Goal: Information Seeking & Learning: Learn about a topic

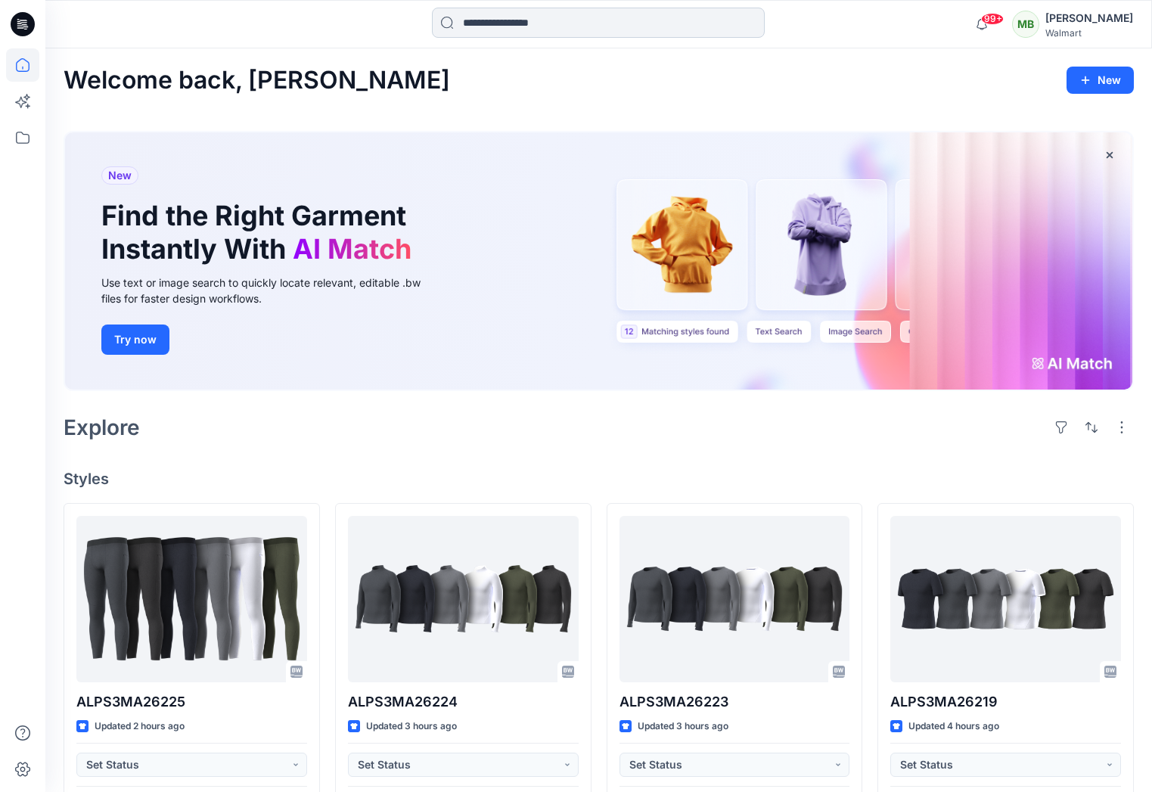
click at [508, 22] on input at bounding box center [598, 23] width 333 height 30
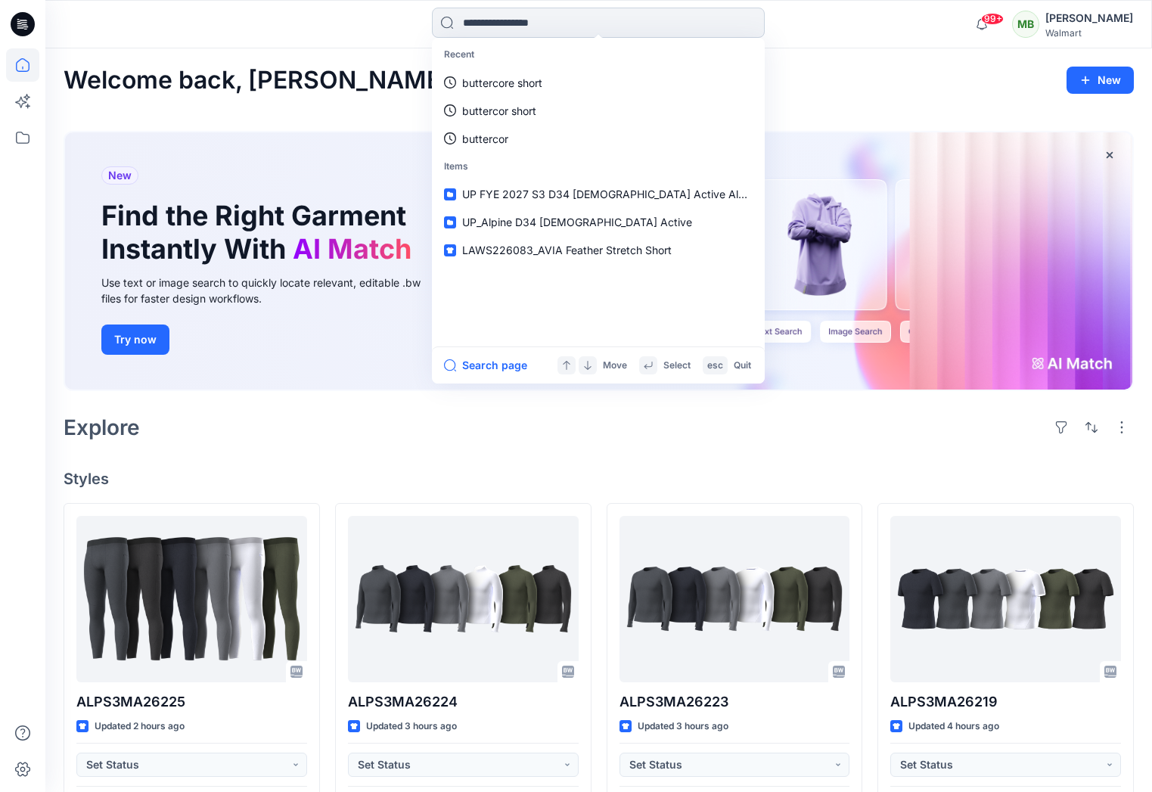
click at [467, 26] on input at bounding box center [598, 23] width 333 height 30
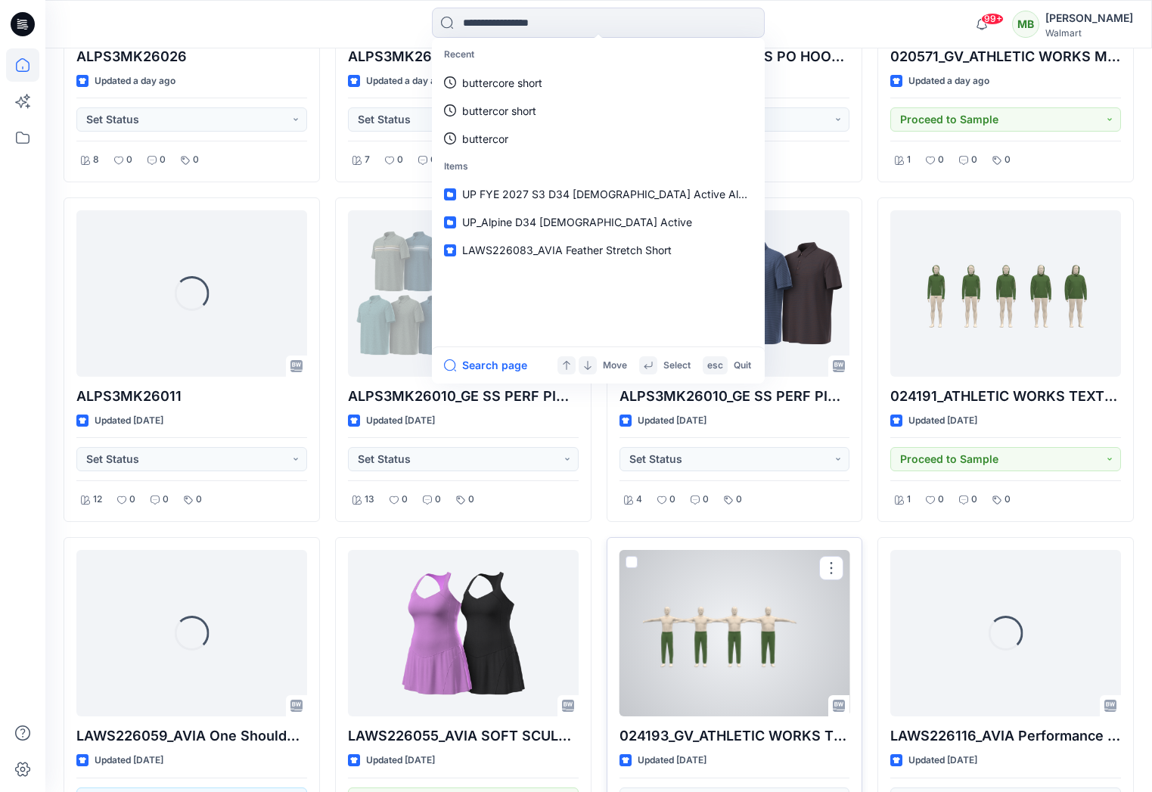
scroll to position [1431, 0]
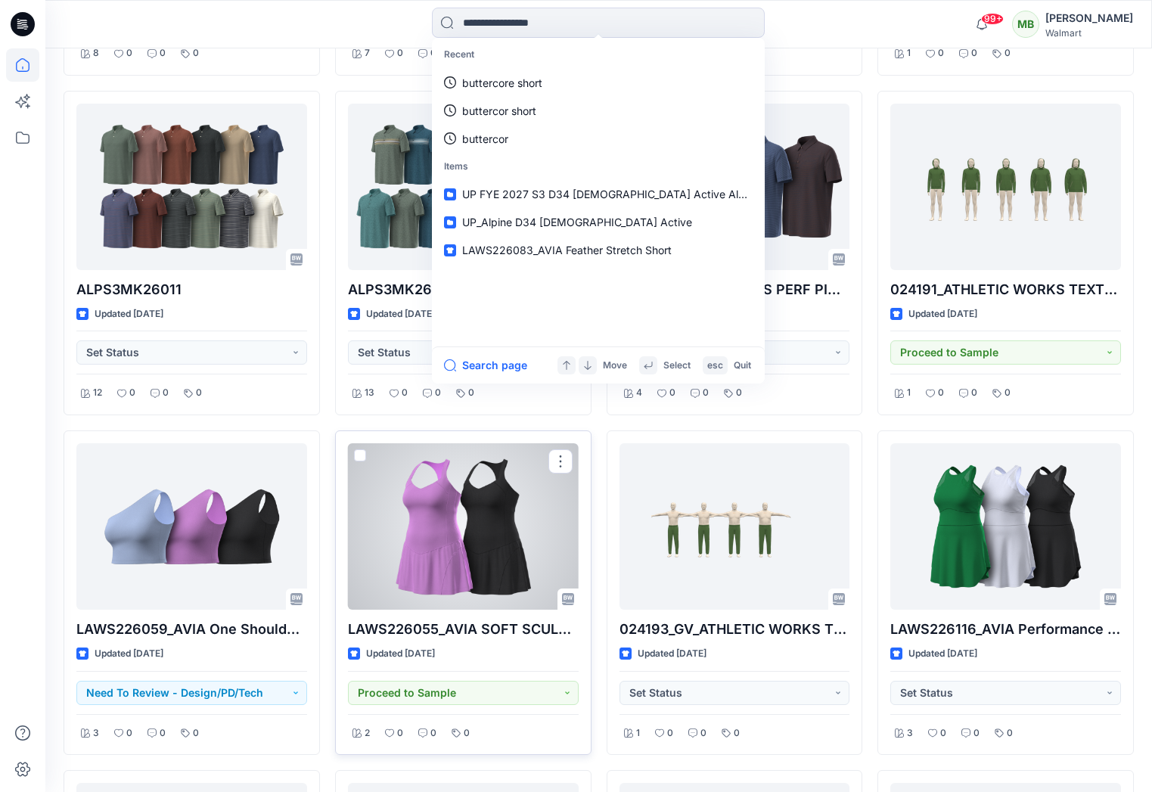
click at [506, 523] on div at bounding box center [463, 526] width 231 height 166
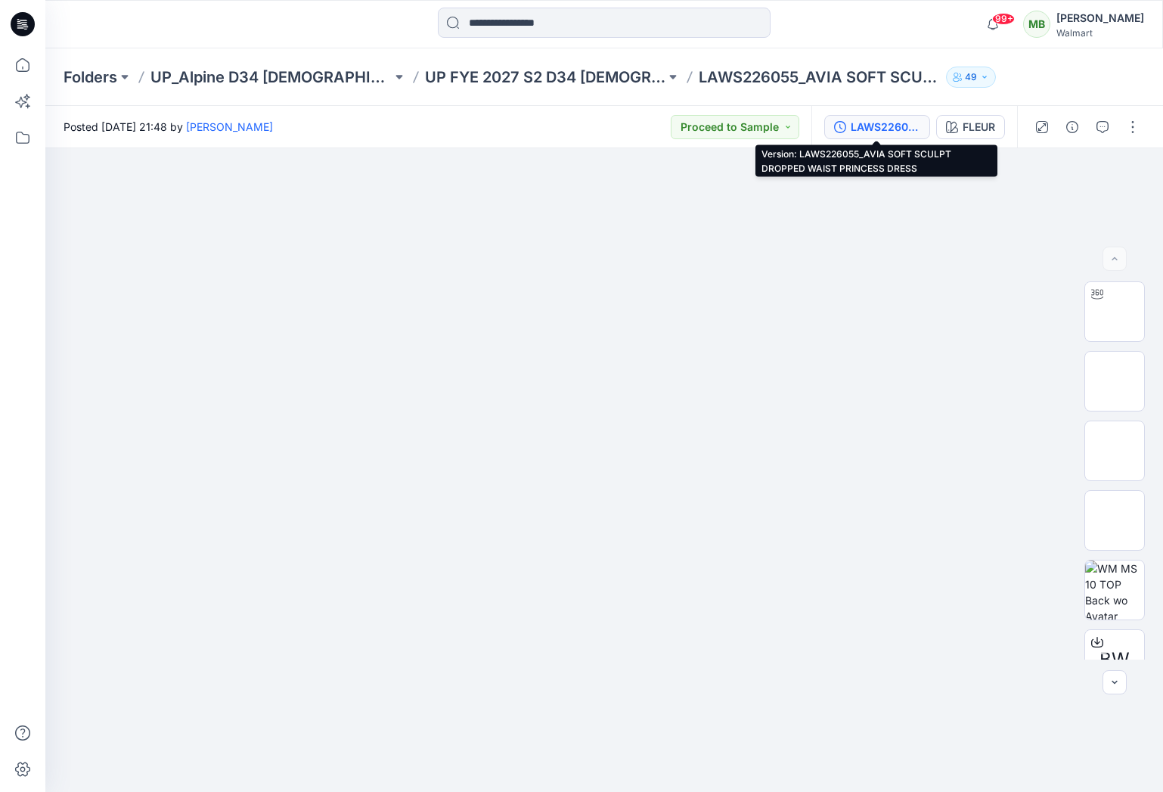
click at [900, 128] on div "LAWS226055_AVIA SOFT SCULPT DROPPED WAIST PRINCESS DRESS" at bounding box center [886, 127] width 70 height 17
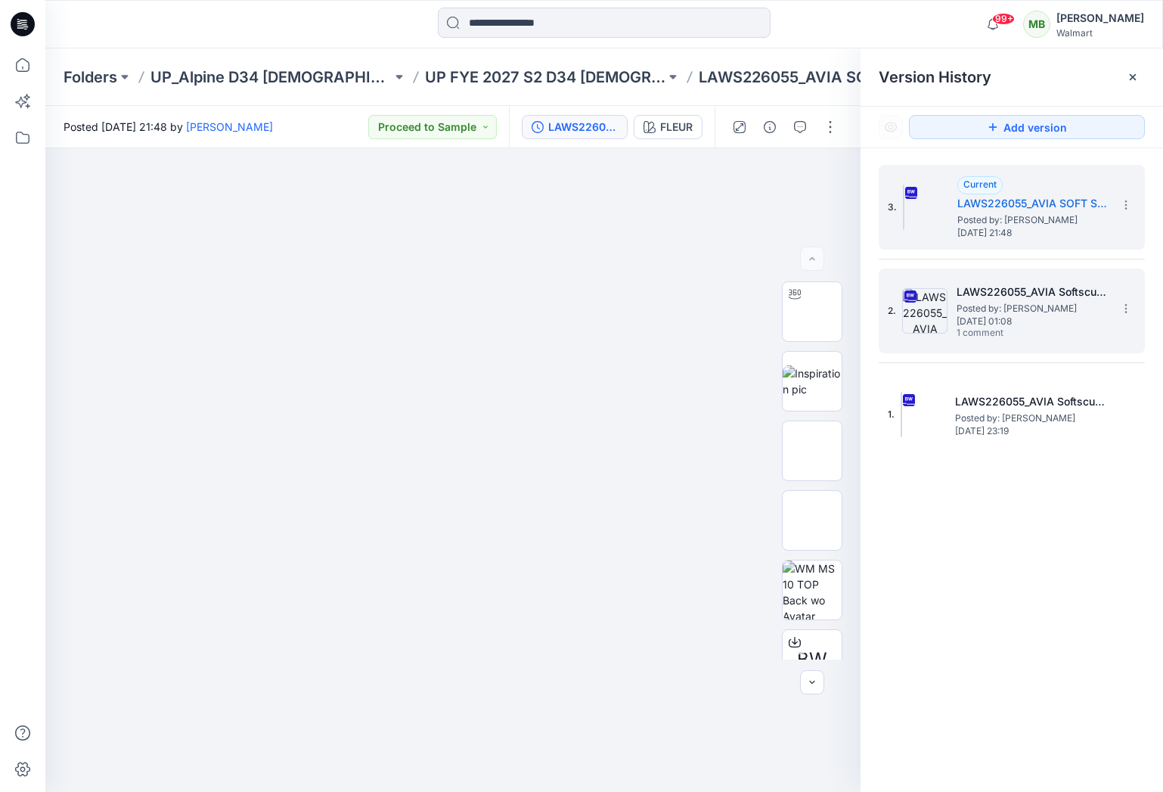
click at [976, 334] on span "1 comment" at bounding box center [1010, 333] width 106 height 12
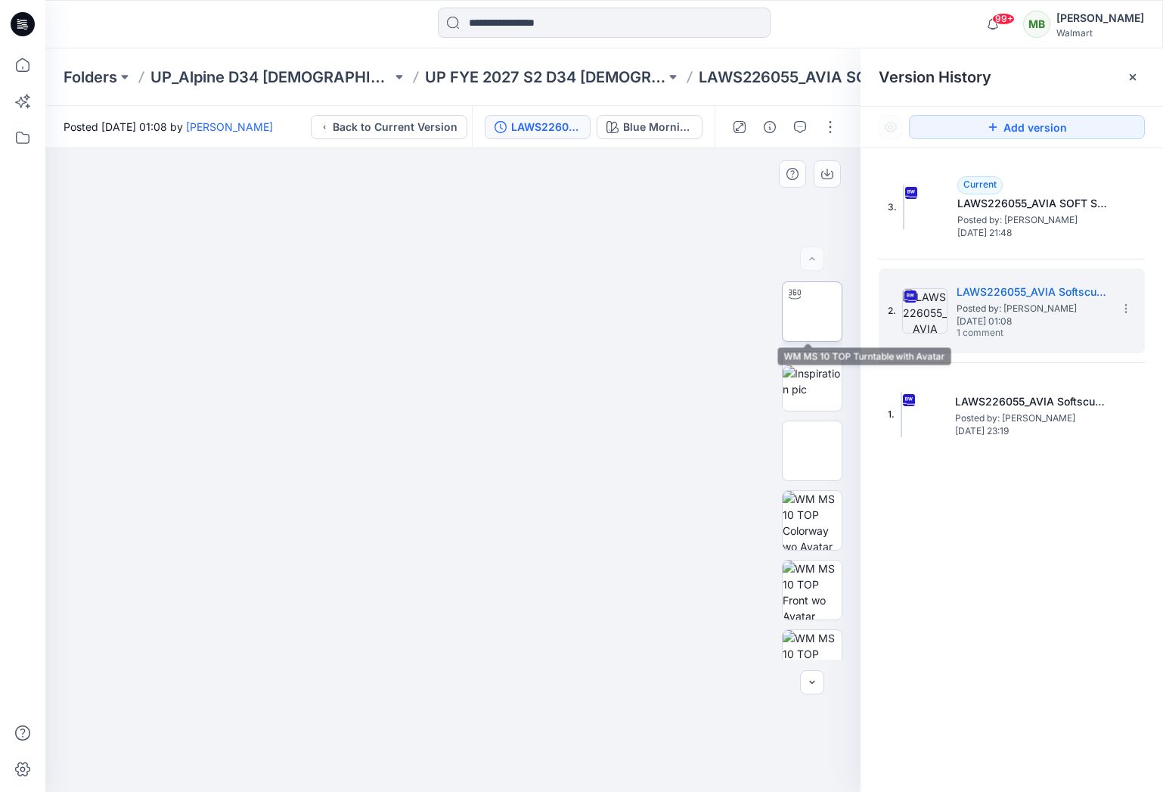
click at [812, 312] on img at bounding box center [812, 312] width 0 height 0
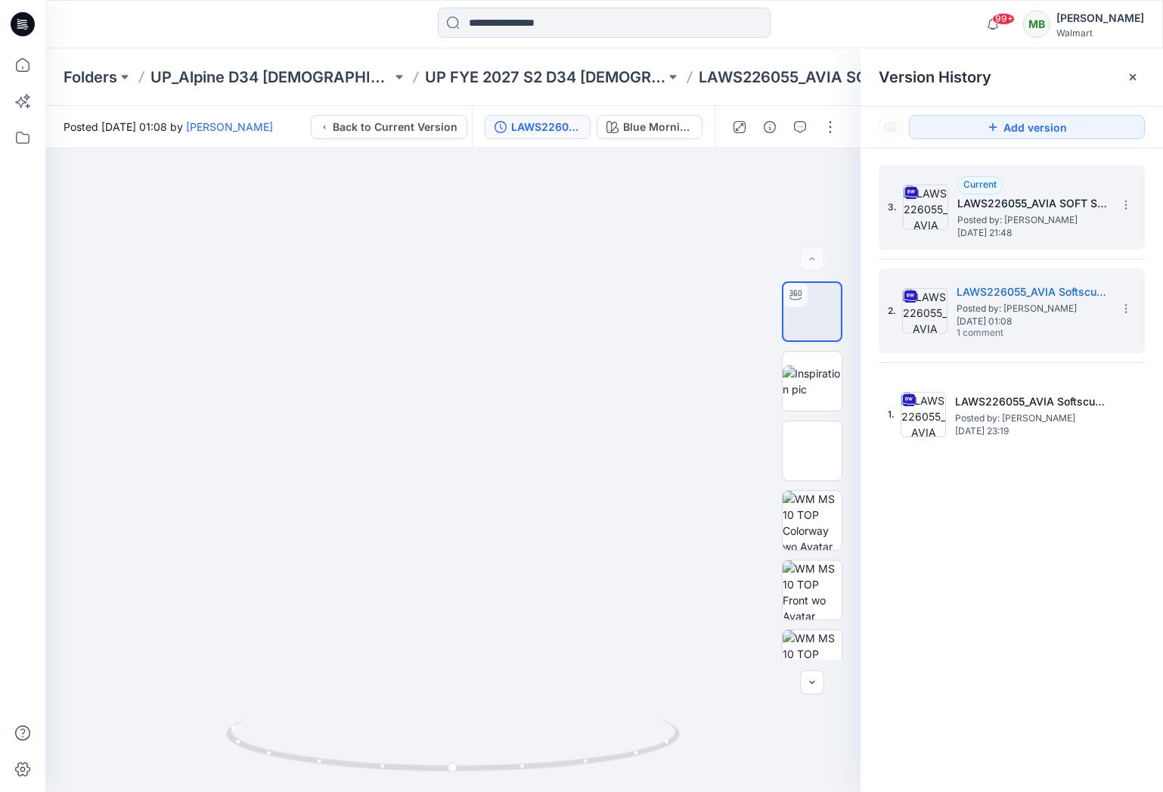
click at [940, 234] on div "3. Current LAWS226055_AVIA SOFT SCULPT DROPPED WAIST PRINCESS DRESS Posted by: …" at bounding box center [1001, 207] width 227 height 73
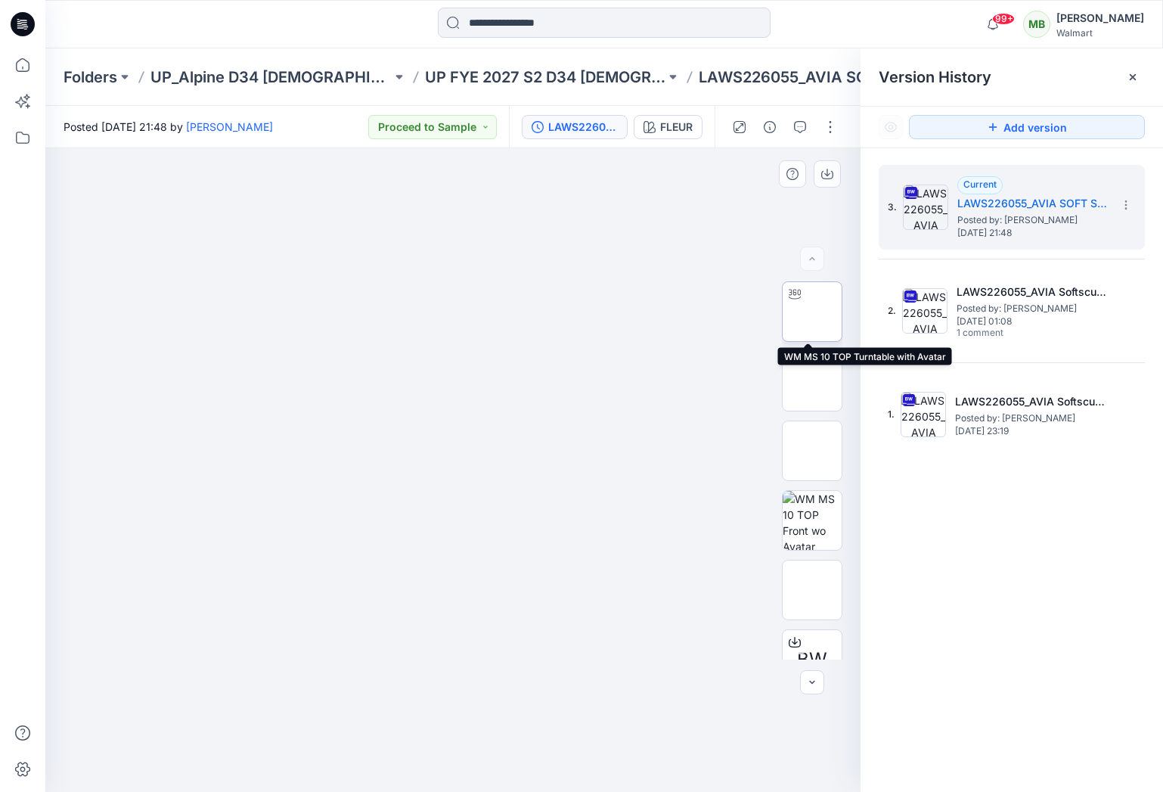
click at [812, 312] on img at bounding box center [812, 312] width 0 height 0
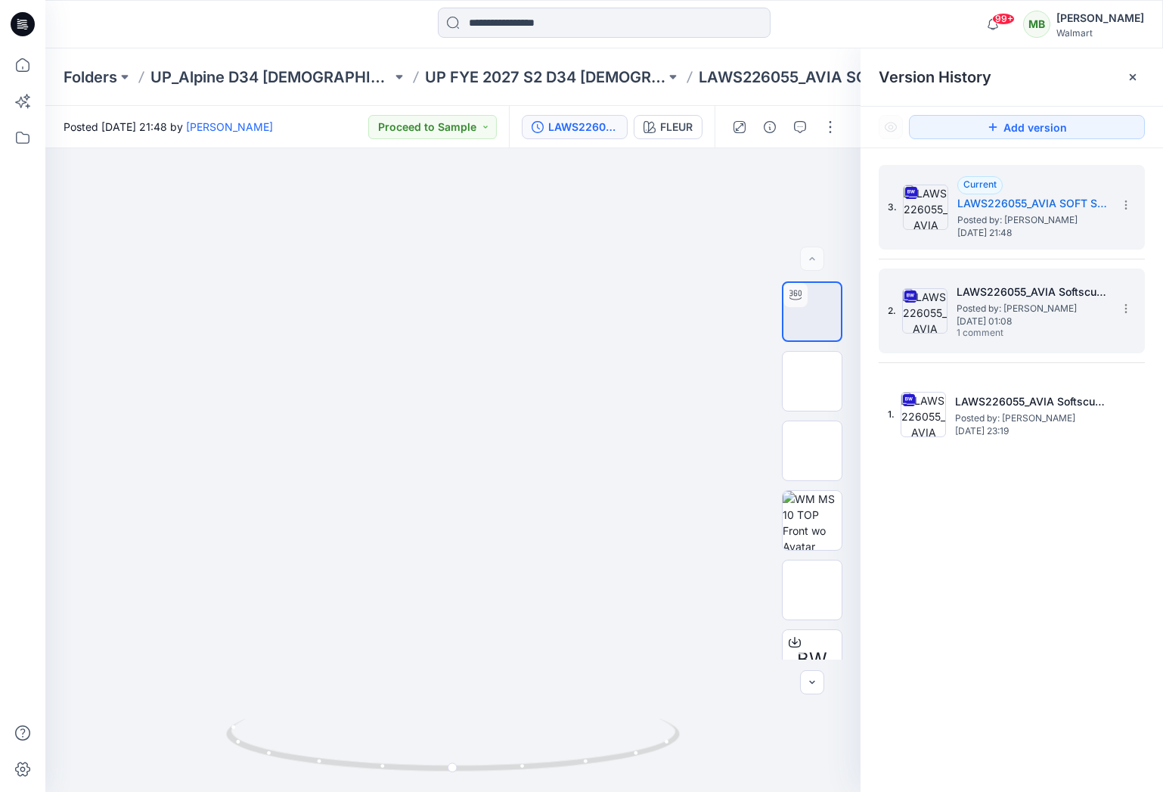
click at [958, 321] on span "[DATE] 01:08" at bounding box center [1032, 321] width 151 height 11
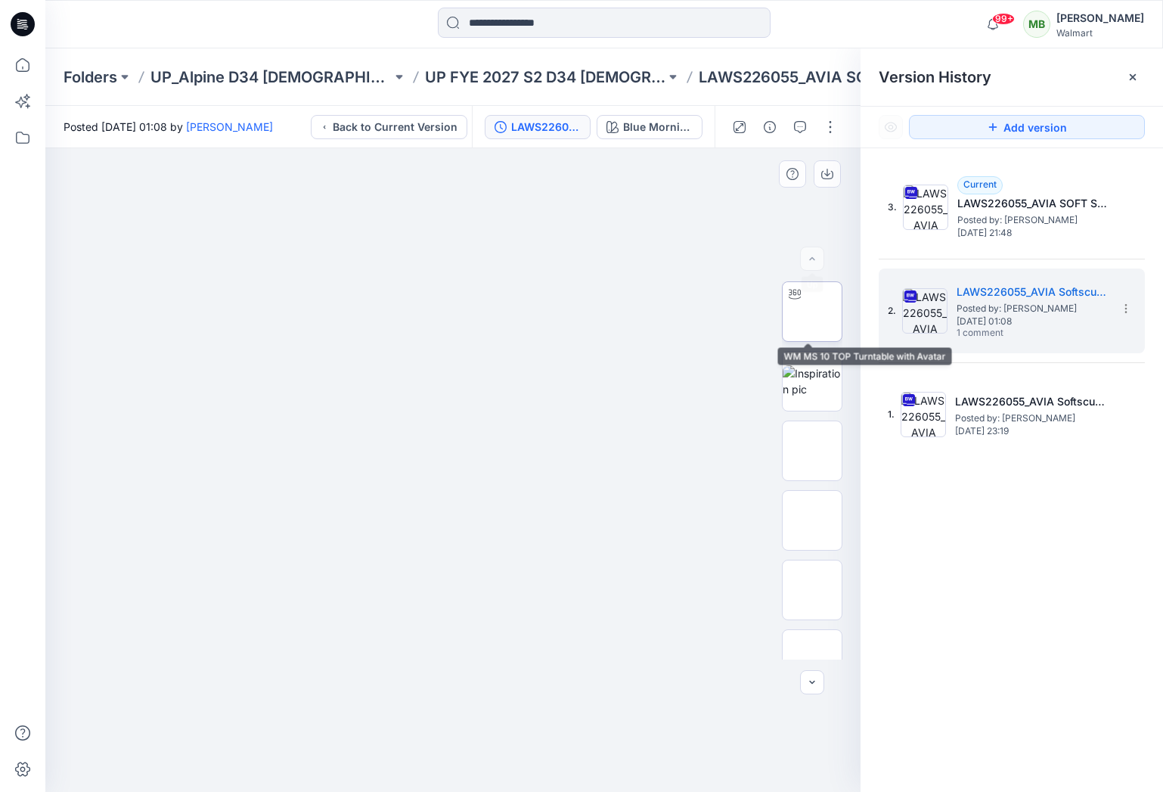
click at [812, 312] on img at bounding box center [812, 312] width 0 height 0
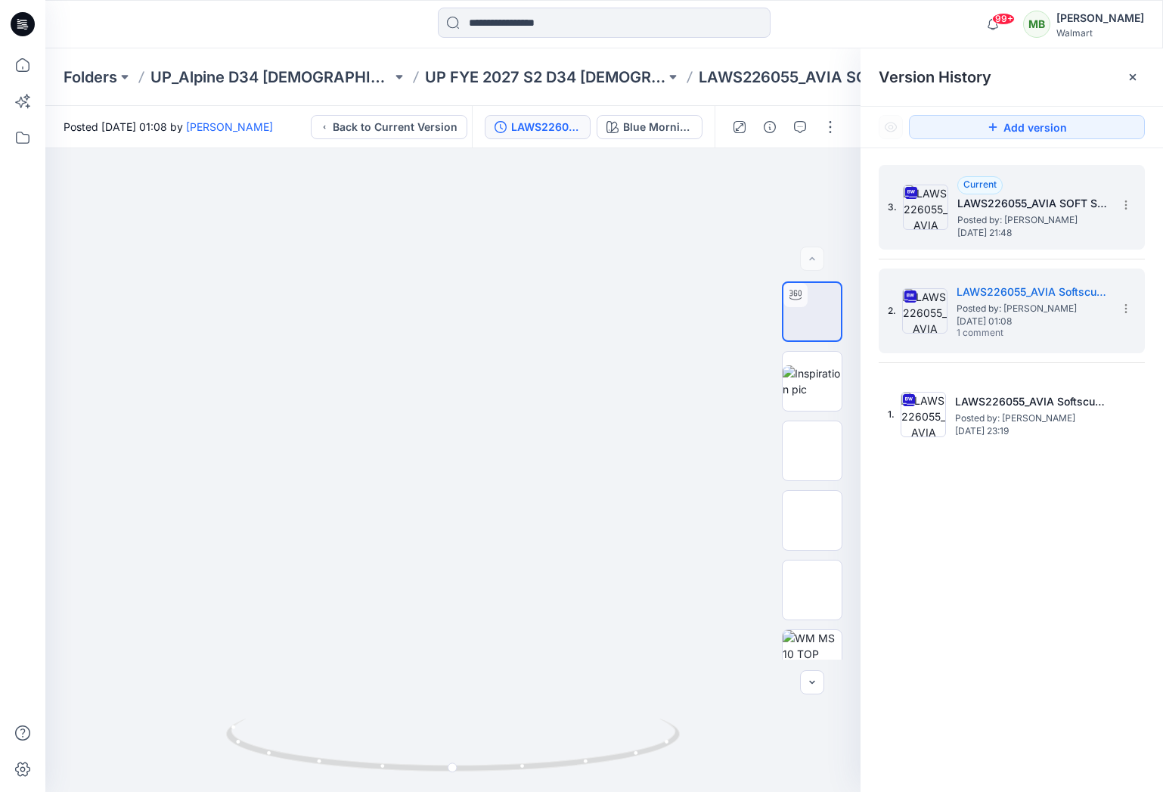
click at [950, 234] on div "3. Current LAWS226055_AVIA SOFT SCULPT DROPPED WAIST PRINCESS DRESS Posted by: …" at bounding box center [1001, 207] width 227 height 73
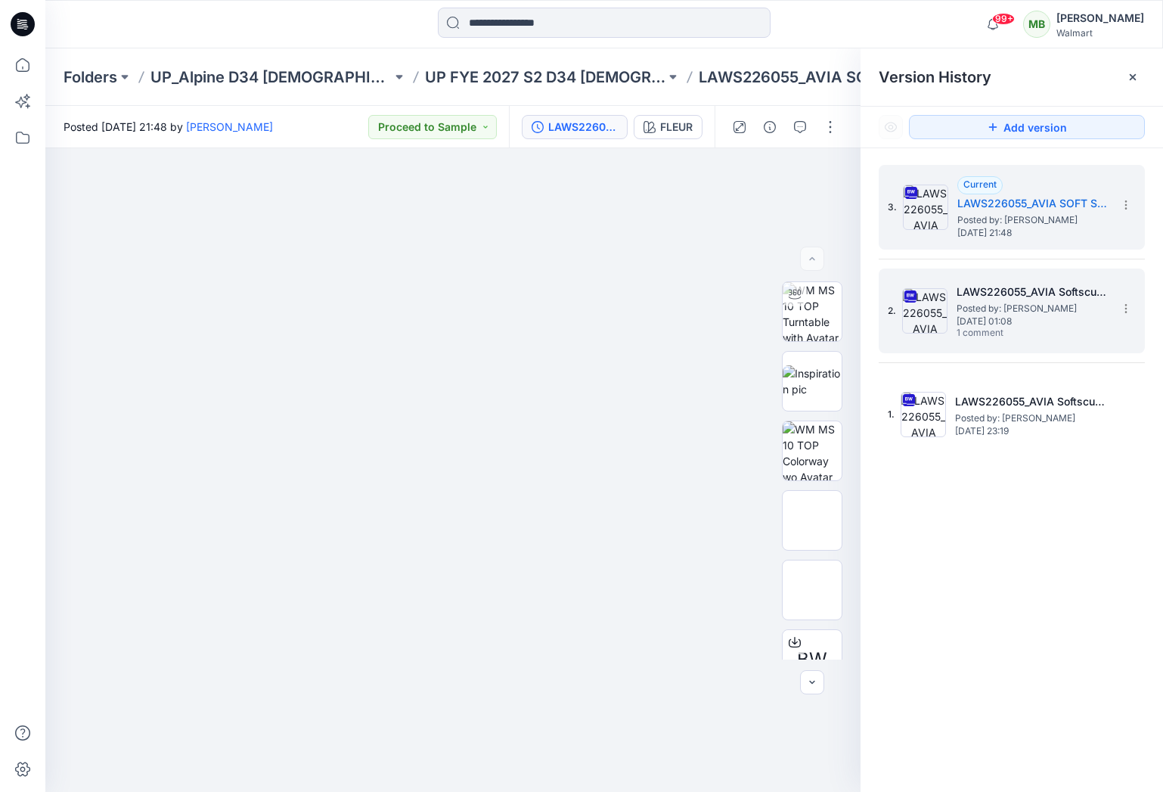
click at [979, 318] on span "[DATE] 01:08" at bounding box center [1032, 321] width 151 height 11
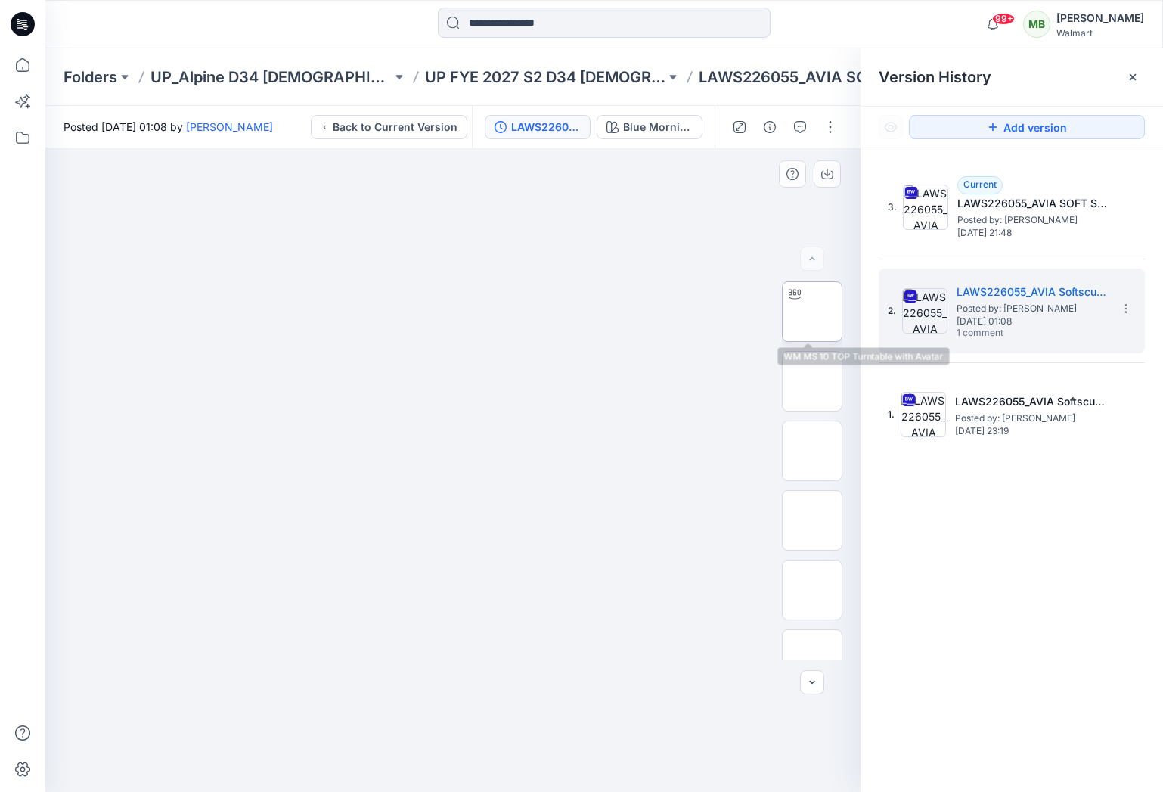
click at [812, 312] on img at bounding box center [812, 312] width 0 height 0
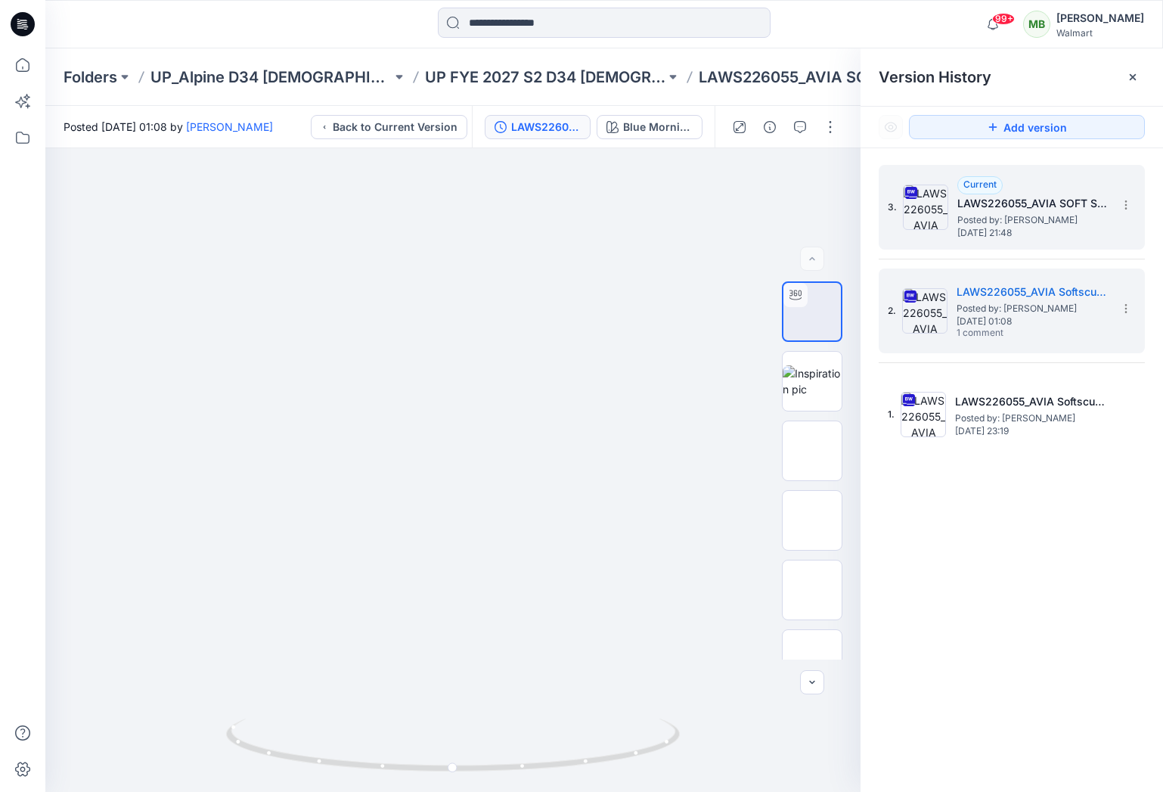
click at [951, 227] on div "3. Current LAWS226055_AVIA SOFT SCULPT DROPPED WAIST PRINCESS DRESS Posted by: …" at bounding box center [1001, 207] width 227 height 73
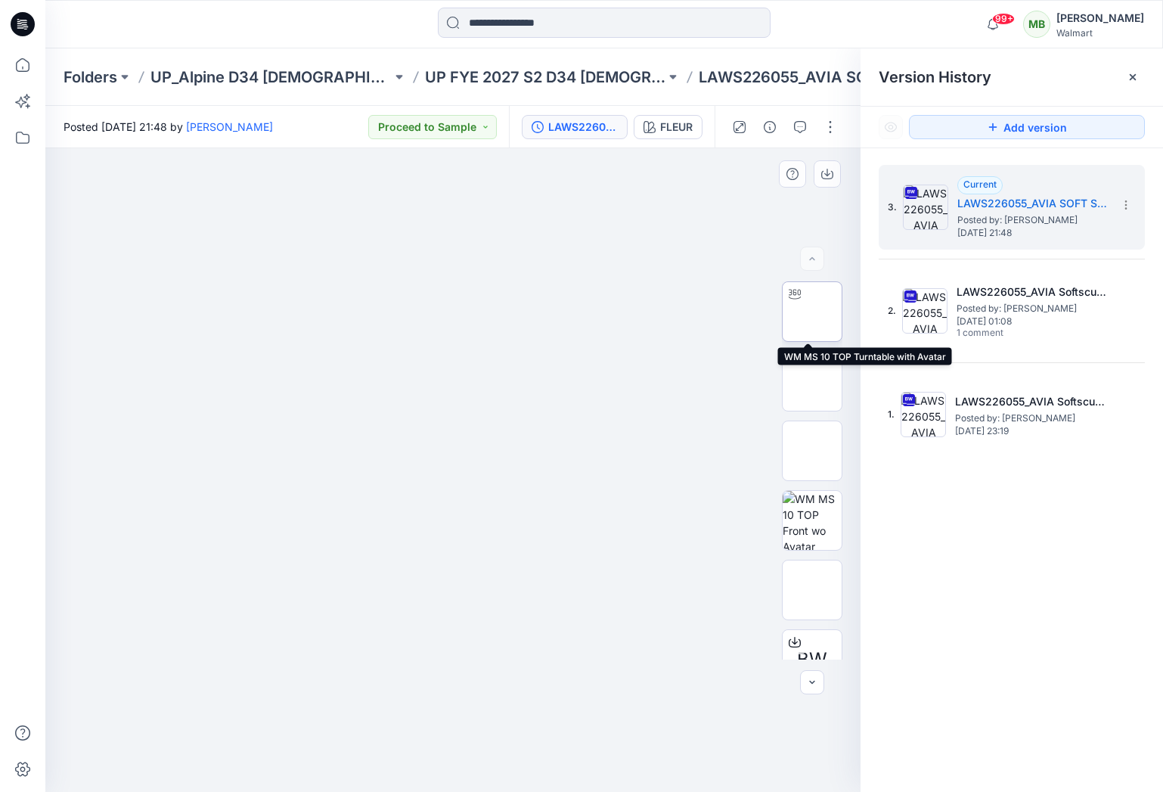
click at [812, 312] on img at bounding box center [812, 312] width 0 height 0
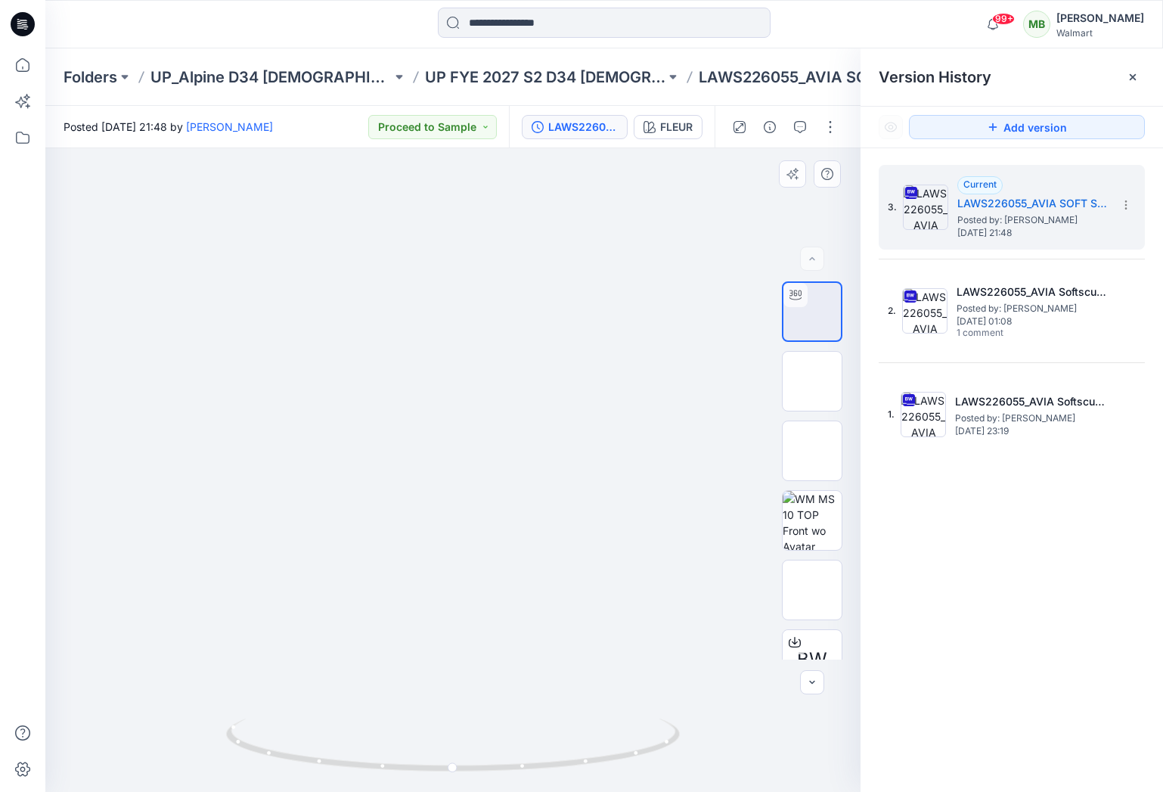
drag, startPoint x: 636, startPoint y: 337, endPoint x: 542, endPoint y: 335, distance: 94.6
click at [542, 72] on img at bounding box center [453, 72] width 798 height 0
drag, startPoint x: 471, startPoint y: 768, endPoint x: 520, endPoint y: 711, distance: 75.1
click at [520, 711] on div at bounding box center [452, 470] width 815 height 644
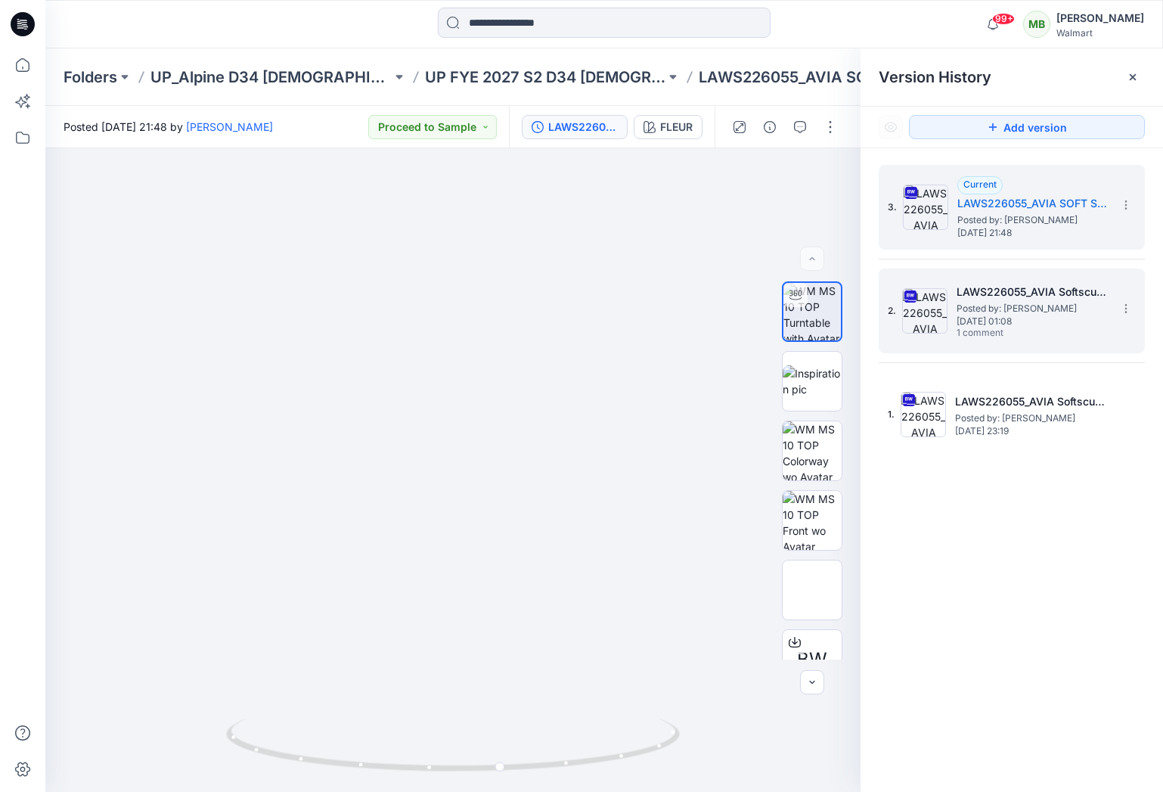
click at [946, 296] on img at bounding box center [924, 310] width 45 height 45
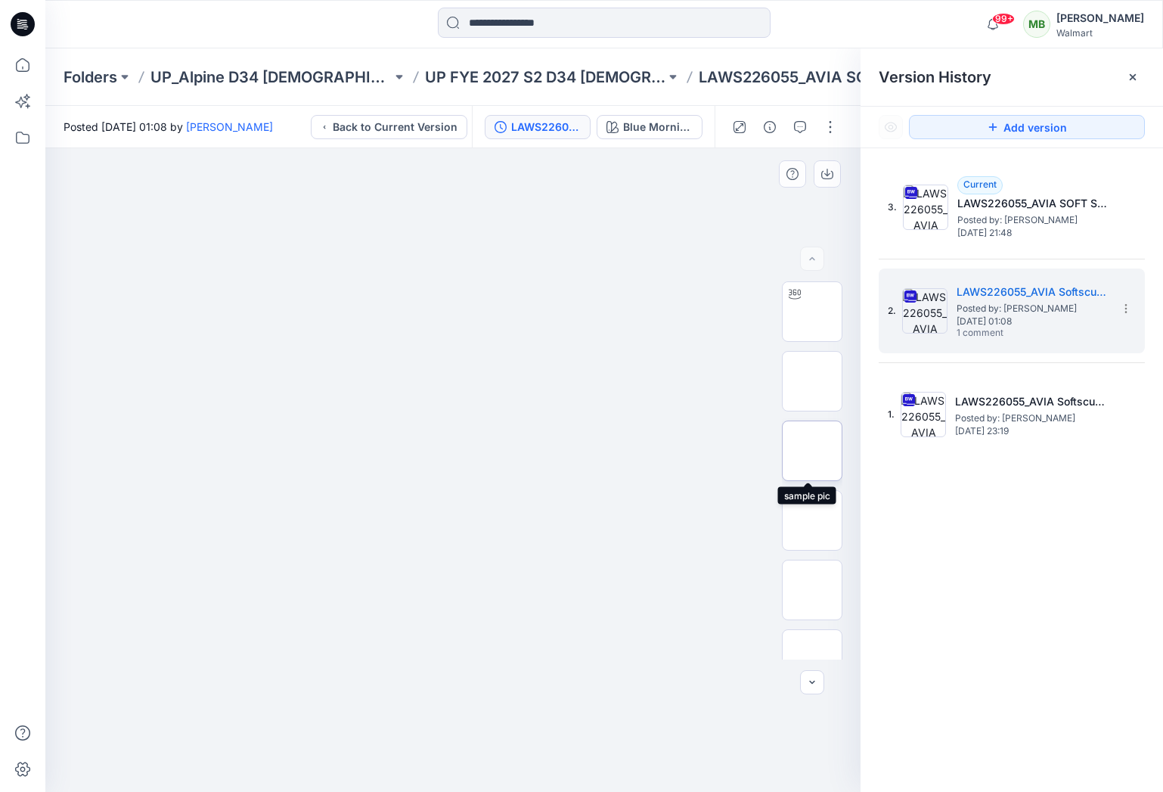
click at [812, 451] on img at bounding box center [812, 451] width 0 height 0
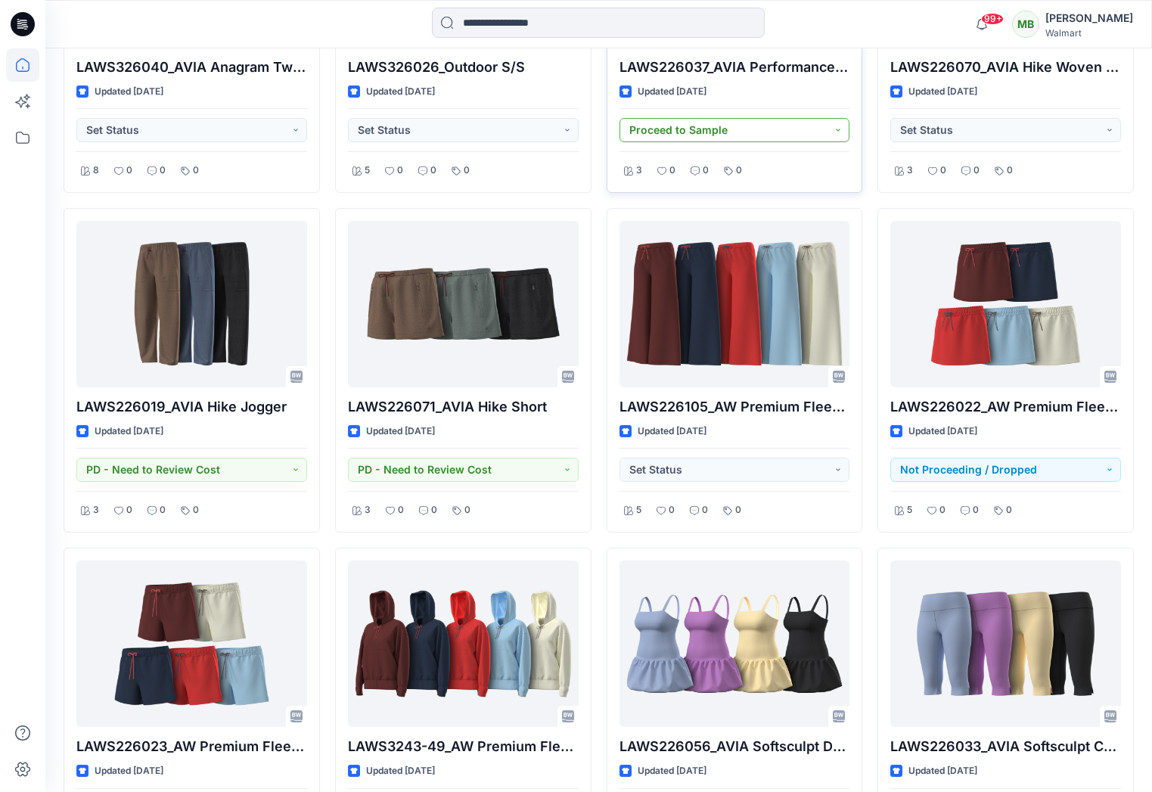
scroll to position [4605, 0]
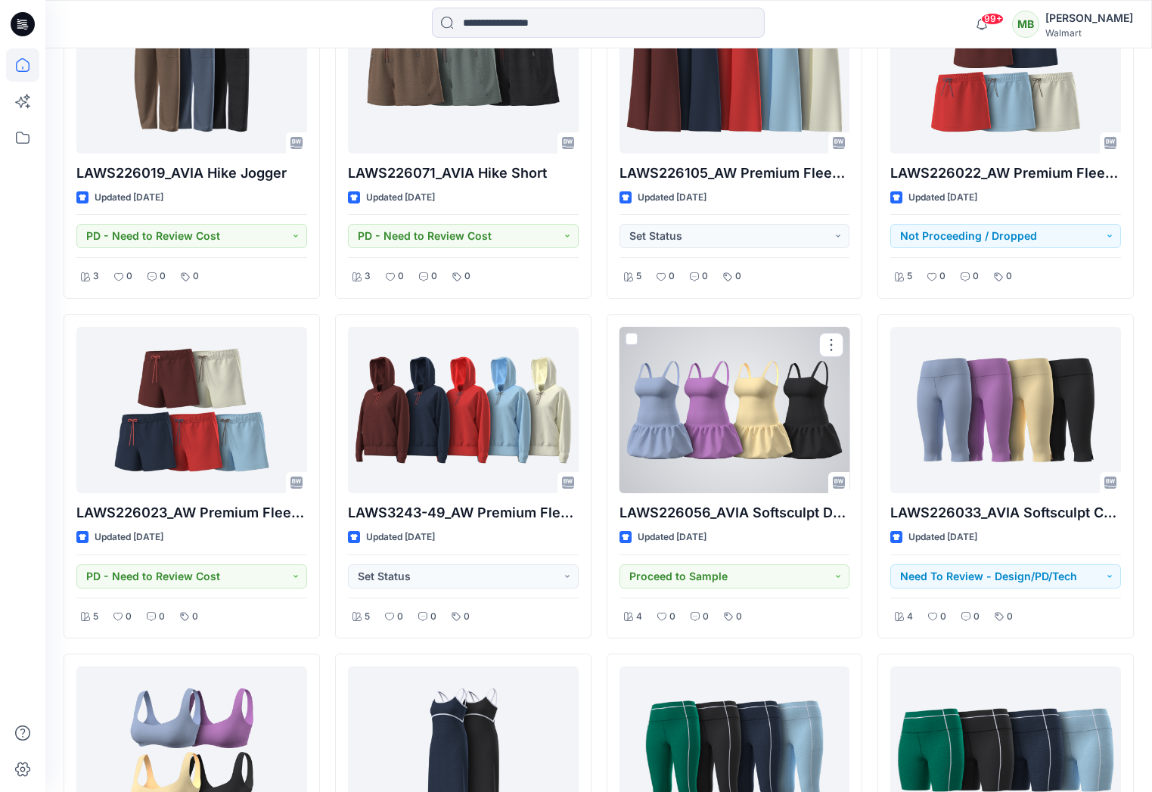
click at [728, 419] on div at bounding box center [734, 410] width 231 height 166
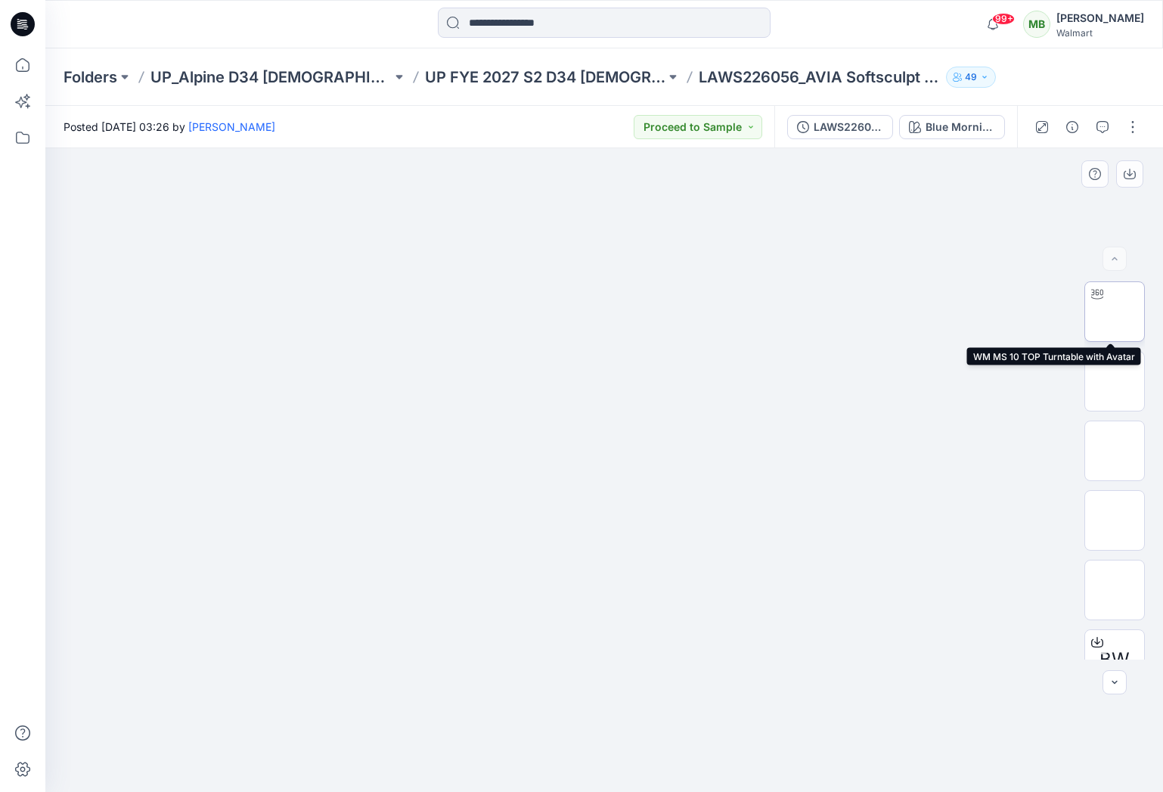
click at [1115, 312] on img at bounding box center [1115, 312] width 0 height 0
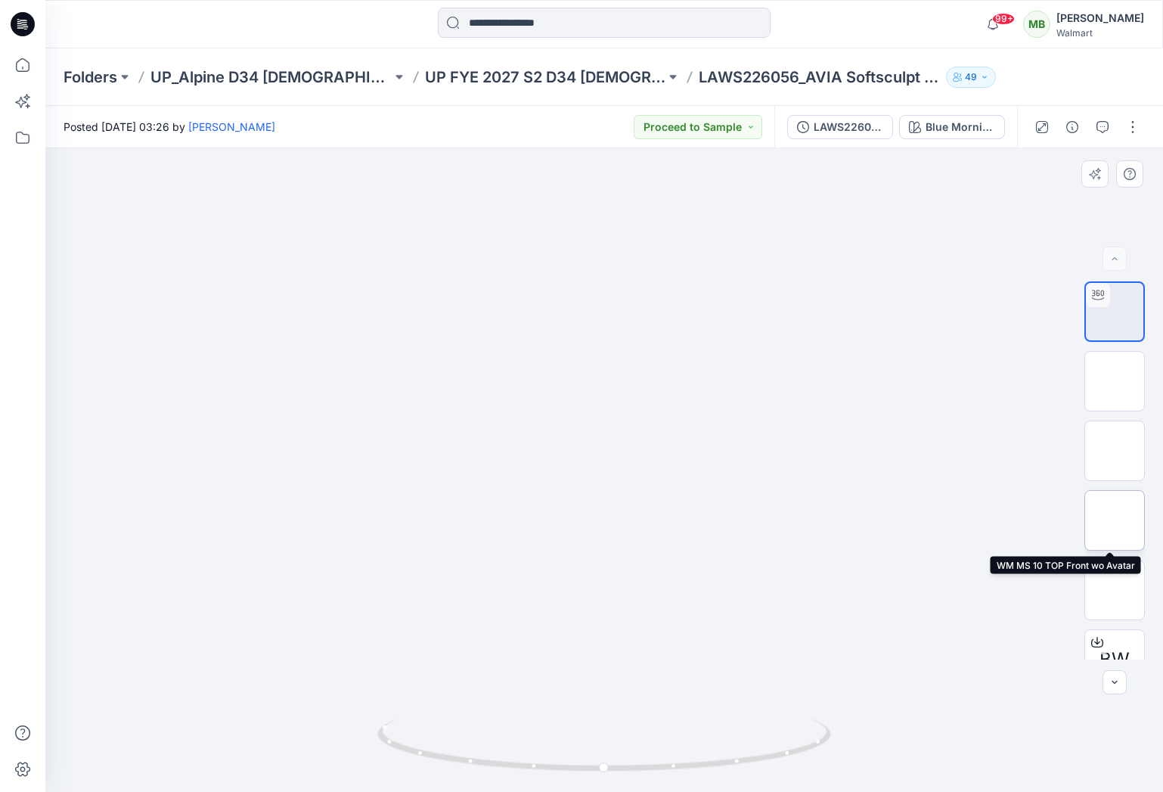
click at [1115, 520] on img at bounding box center [1115, 520] width 0 height 0
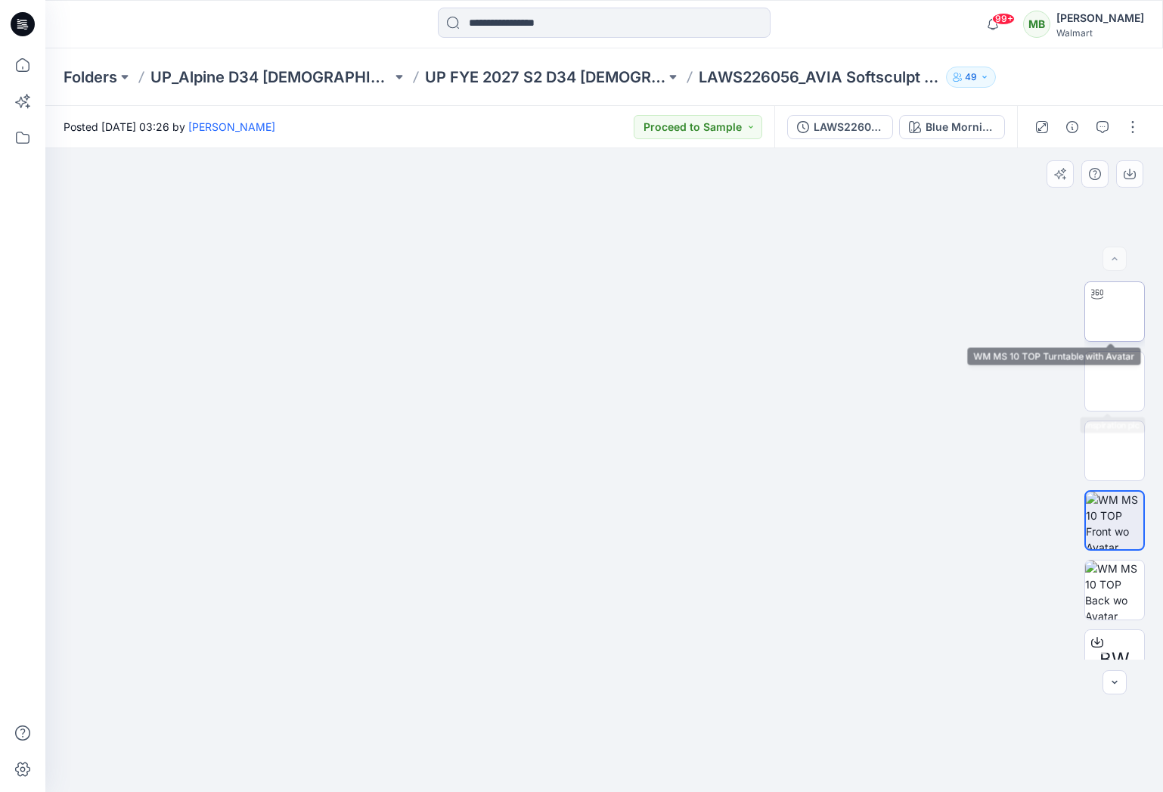
click at [1115, 312] on img at bounding box center [1115, 312] width 0 height 0
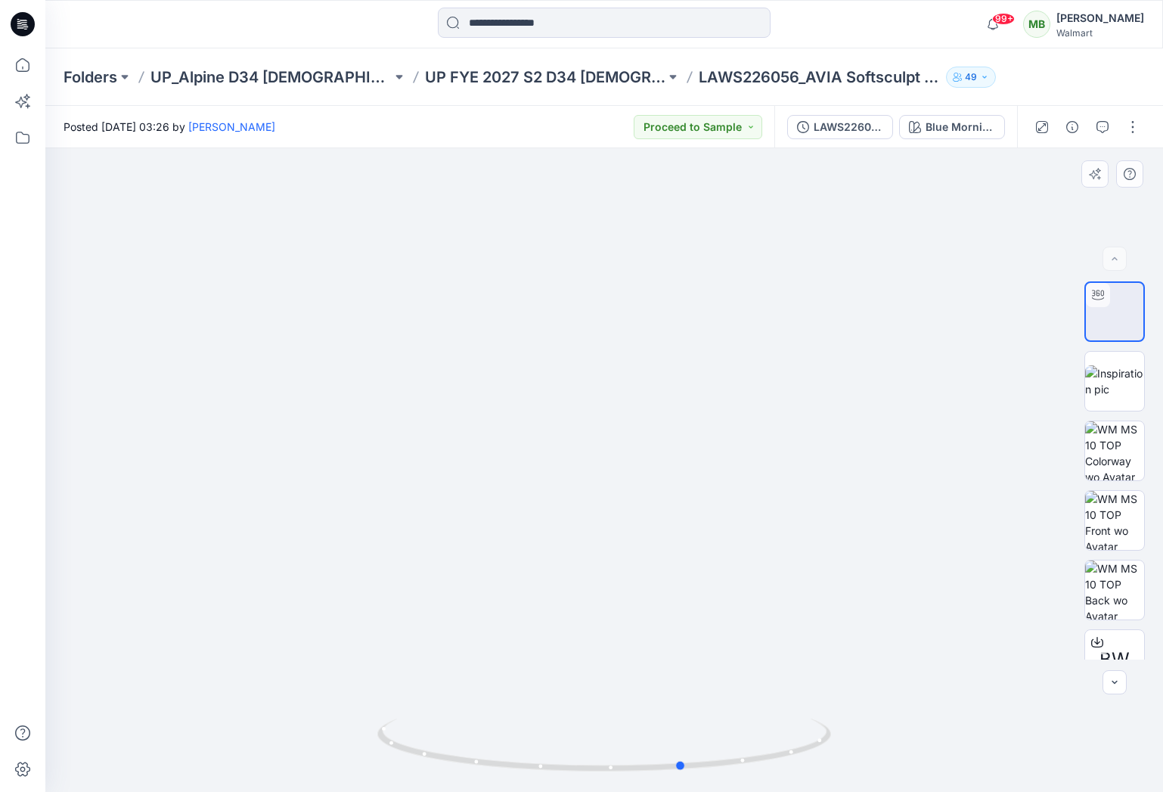
drag, startPoint x: 645, startPoint y: 417, endPoint x: 625, endPoint y: 428, distance: 22.3
click at [725, 386] on div at bounding box center [604, 470] width 1118 height 644
drag, startPoint x: 586, startPoint y: 445, endPoint x: 520, endPoint y: 455, distance: 67.3
click at [520, 455] on div at bounding box center [604, 470] width 1118 height 644
drag, startPoint x: 626, startPoint y: 313, endPoint x: 540, endPoint y: 309, distance: 86.3
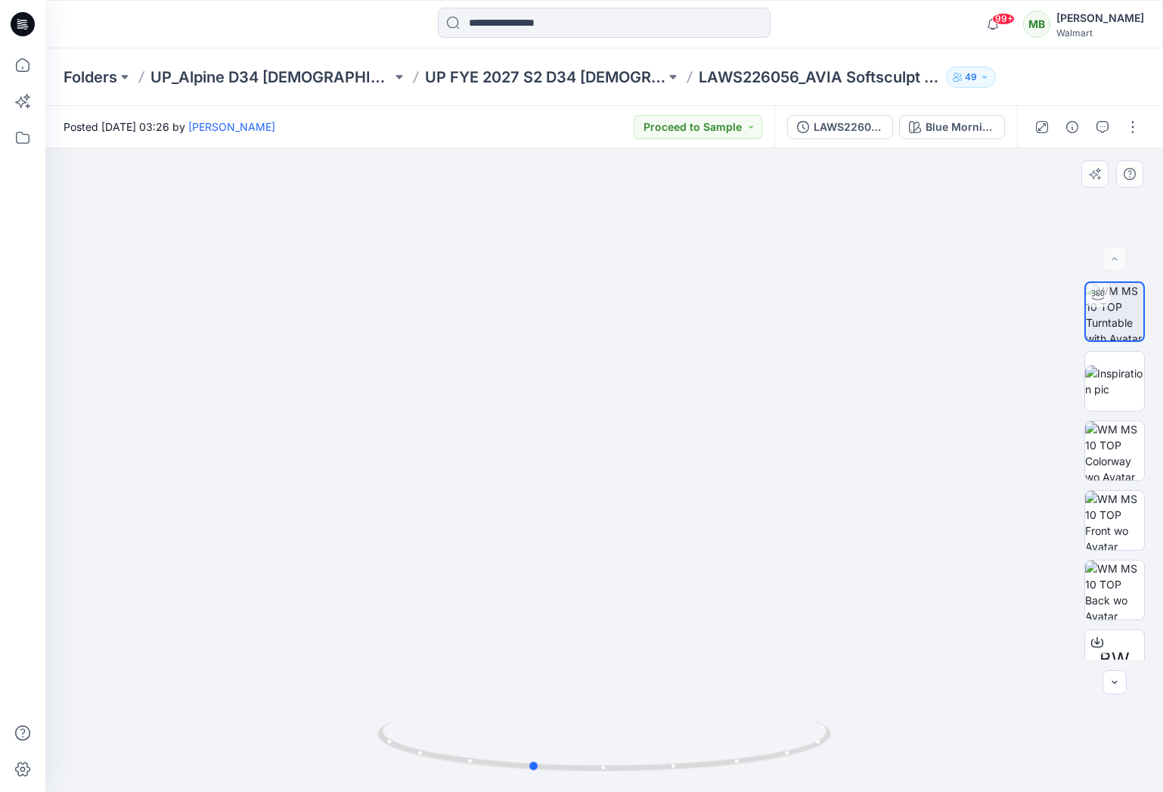
click at [540, 309] on div at bounding box center [604, 470] width 1118 height 644
drag, startPoint x: 611, startPoint y: 281, endPoint x: 571, endPoint y: 331, distance: 63.4
click at [458, 292] on img at bounding box center [604, 478] width 849 height 849
drag, startPoint x: 605, startPoint y: 359, endPoint x: 532, endPoint y: 354, distance: 73.6
click at [532, 354] on img at bounding box center [604, 477] width 849 height 849
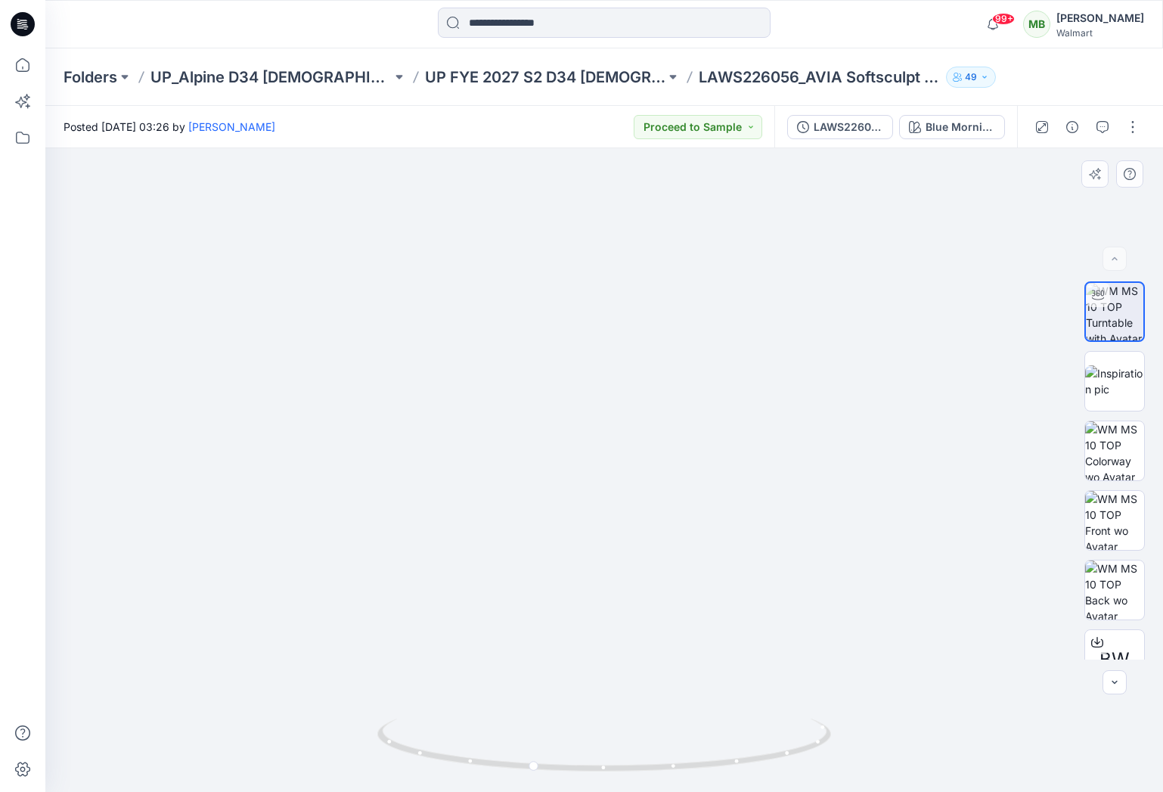
drag, startPoint x: 690, startPoint y: 514, endPoint x: 656, endPoint y: 535, distance: 39.4
click at [665, 514] on img at bounding box center [604, 424] width 849 height 735
drag, startPoint x: 539, startPoint y: 774, endPoint x: 813, endPoint y: 720, distance: 279.0
click at [813, 720] on icon at bounding box center [606, 747] width 458 height 57
